Goal: Find contact information: Find contact information

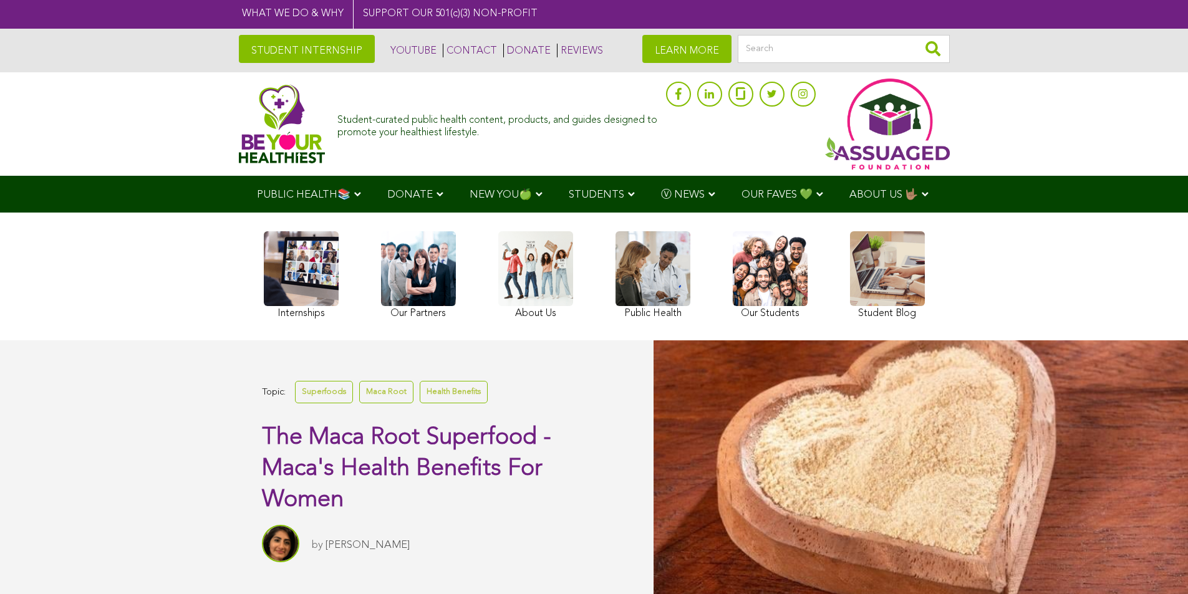
click at [443, 51] on link "CONTACT" at bounding box center [470, 51] width 54 height 14
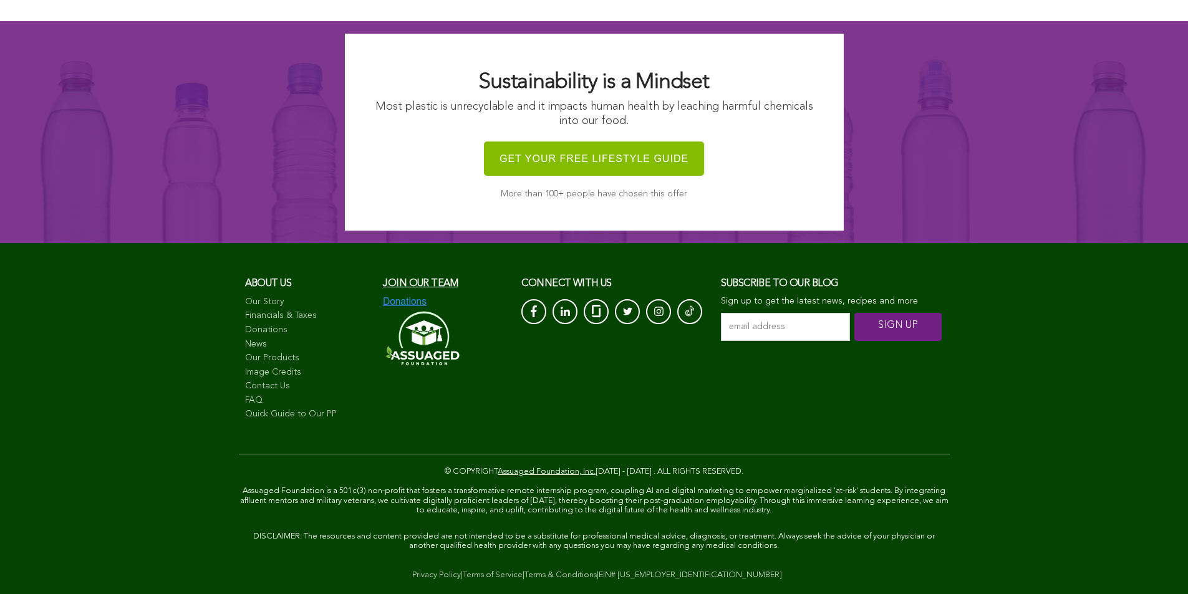
scroll to position [1187, 0]
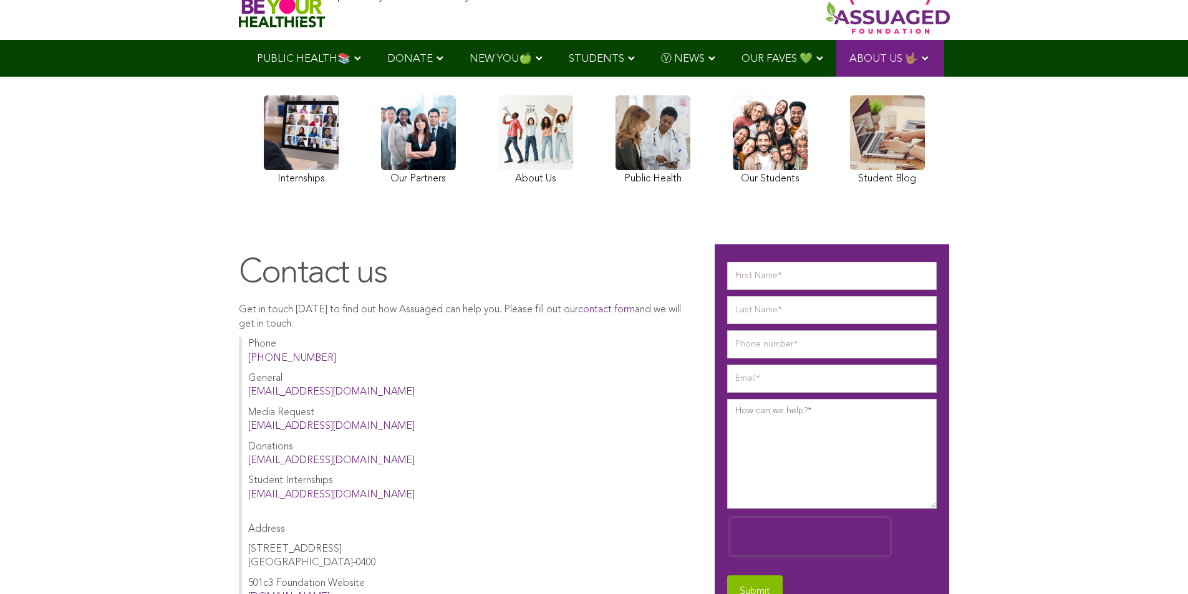
scroll to position [0, 0]
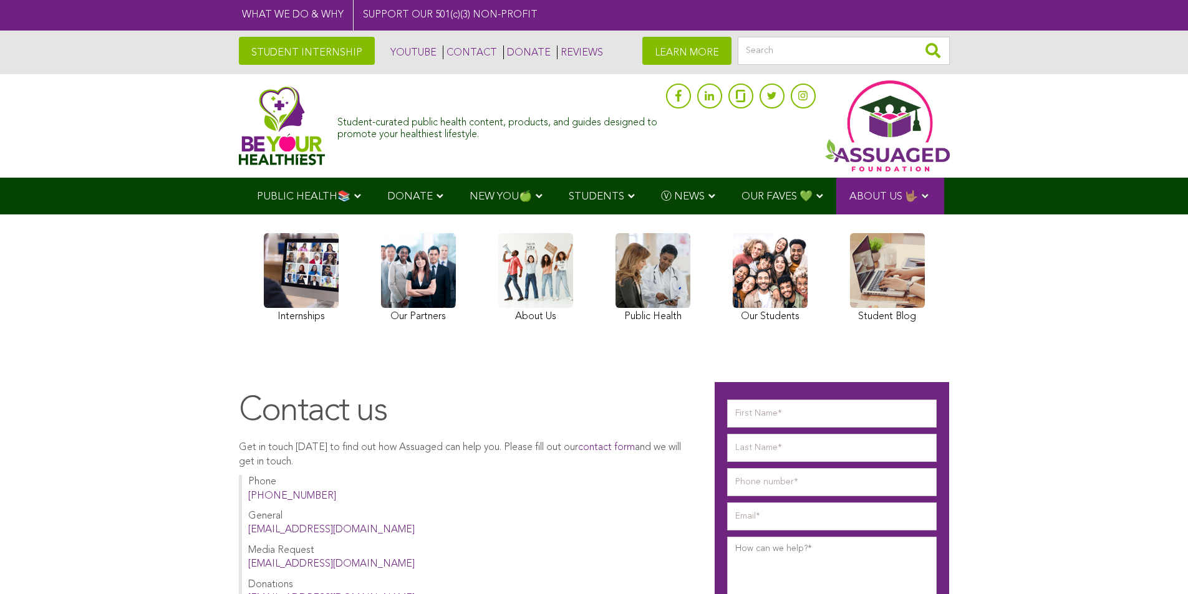
click at [239, 125] on img at bounding box center [282, 125] width 87 height 79
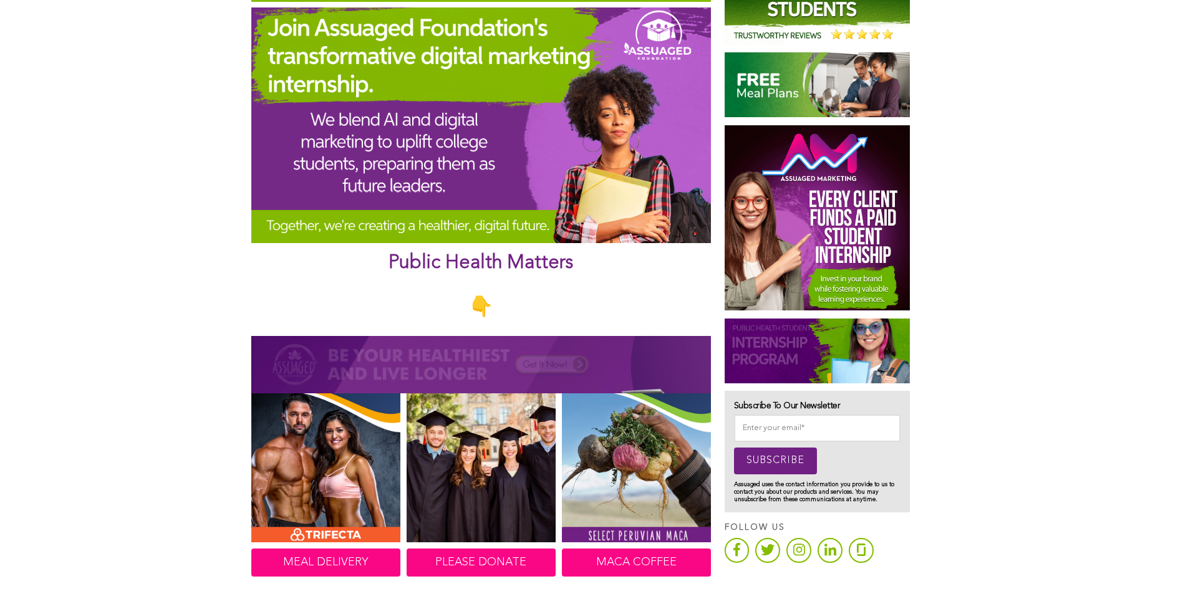
scroll to position [443, 0]
